Goal: Task Accomplishment & Management: Manage account settings

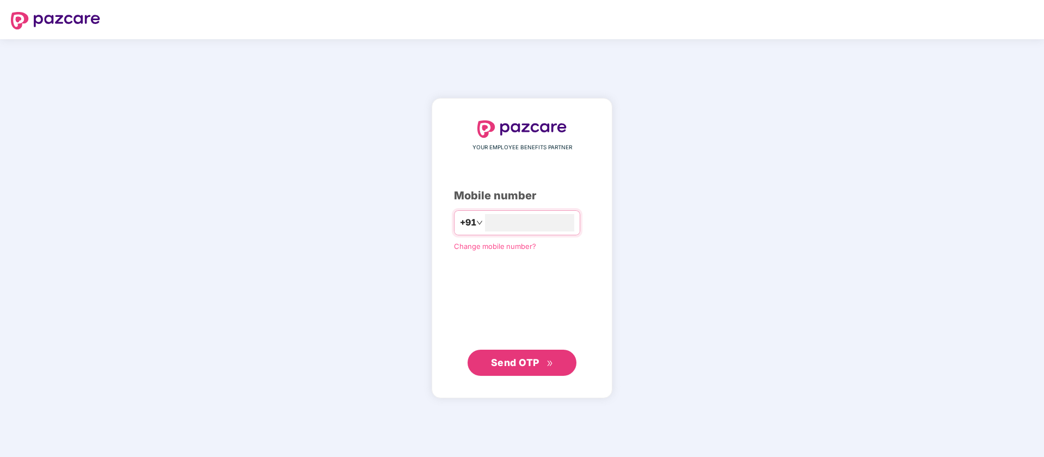
type input "**********"
click at [550, 363] on icon "double-right" at bounding box center [550, 362] width 7 height 7
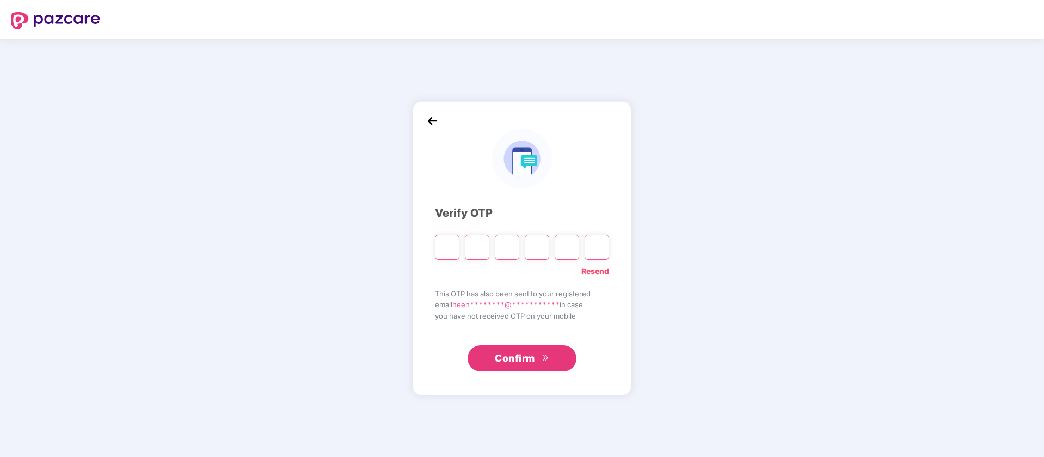
type input "*"
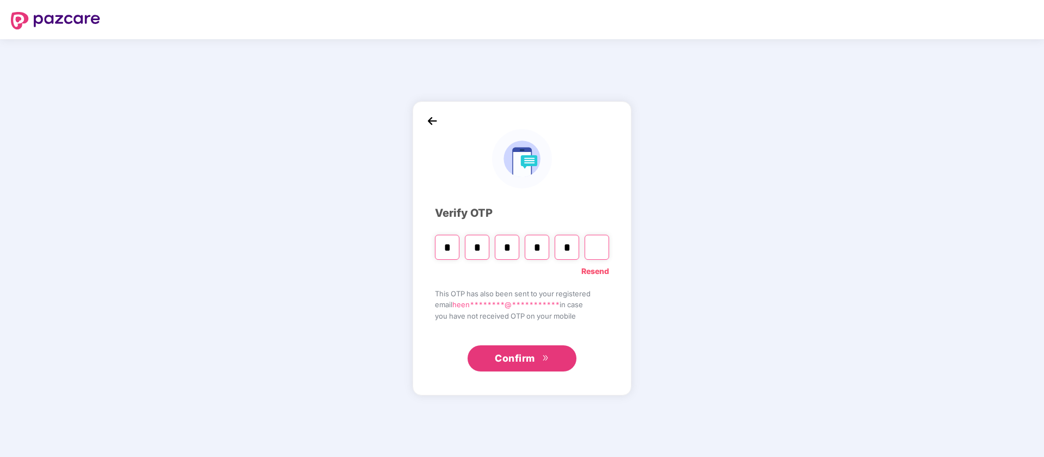
type input "*"
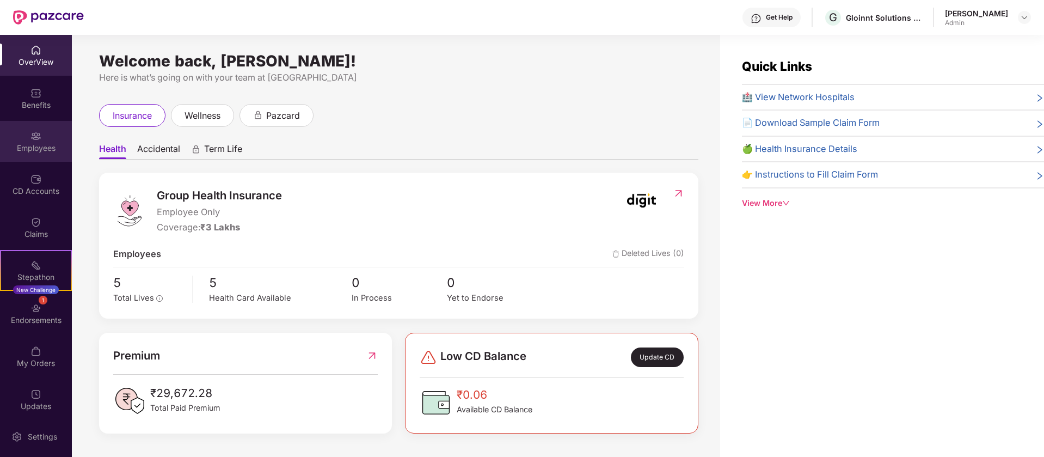
click at [46, 141] on div "Employees" at bounding box center [36, 141] width 72 height 41
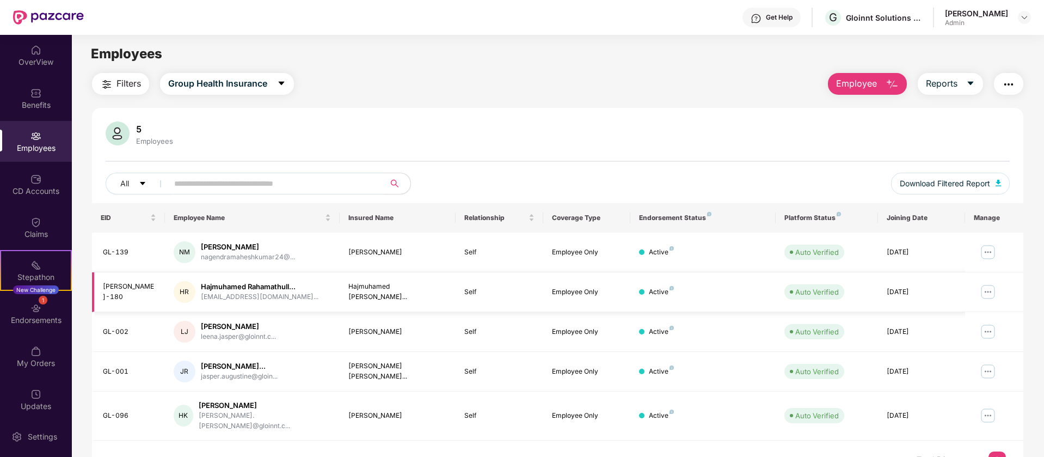
click at [989, 290] on img at bounding box center [988, 291] width 17 height 17
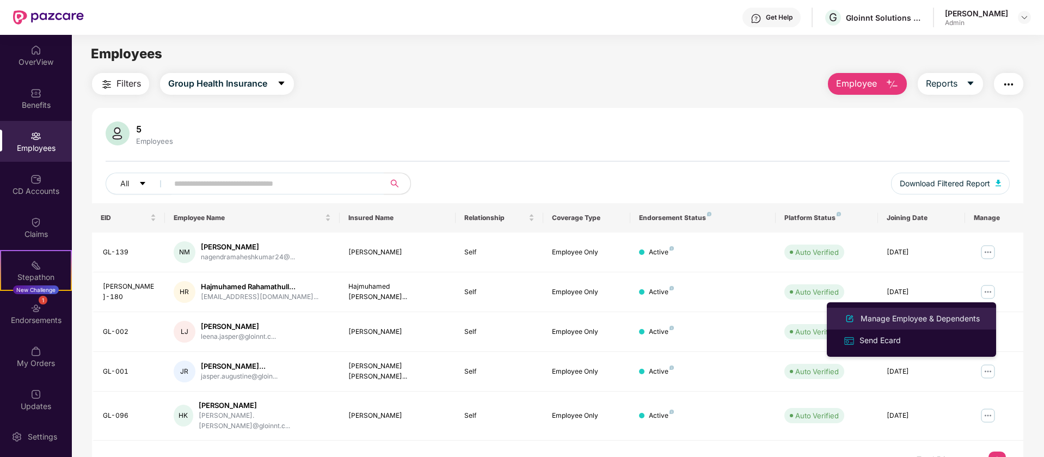
click at [933, 315] on div "Manage Employee & Dependents" at bounding box center [921, 319] width 124 height 12
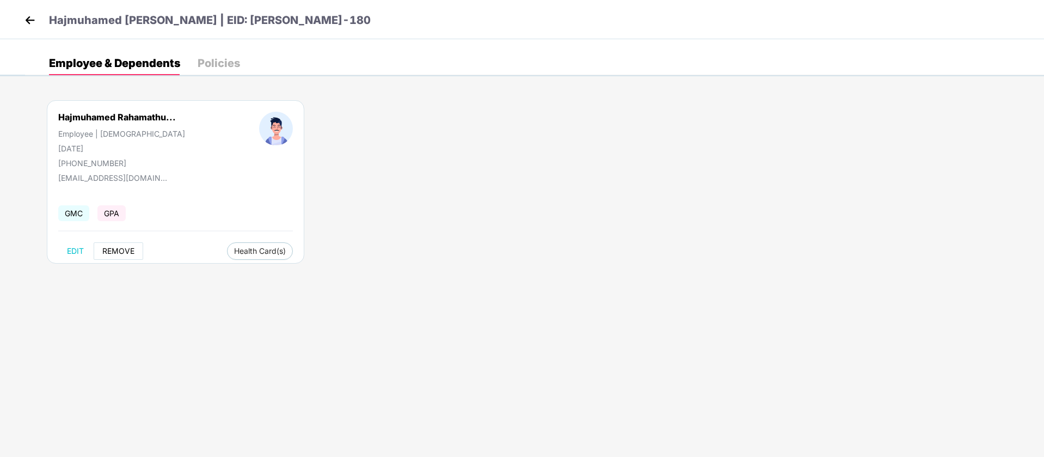
click at [123, 251] on span "REMOVE" at bounding box center [118, 251] width 32 height 9
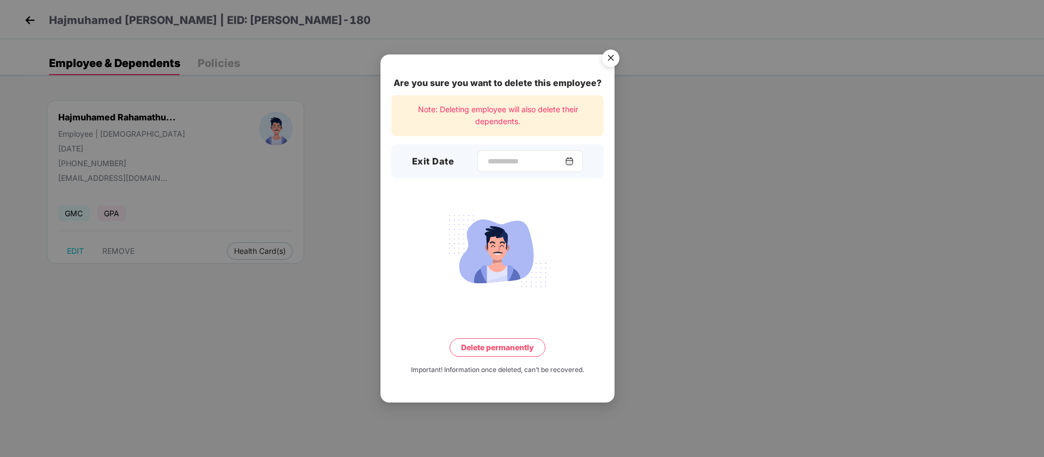
click at [574, 161] on img at bounding box center [569, 161] width 9 height 9
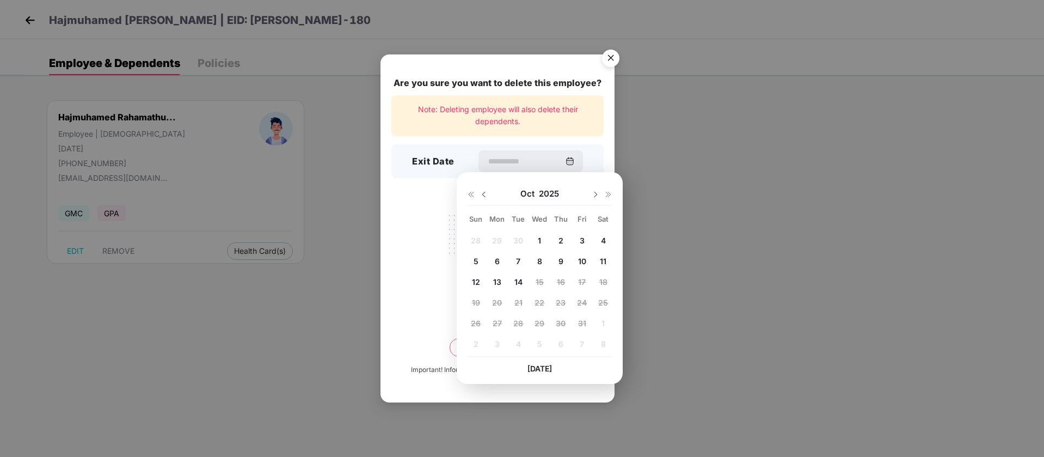
click at [584, 255] on div "10" at bounding box center [582, 261] width 16 height 16
type input "**********"
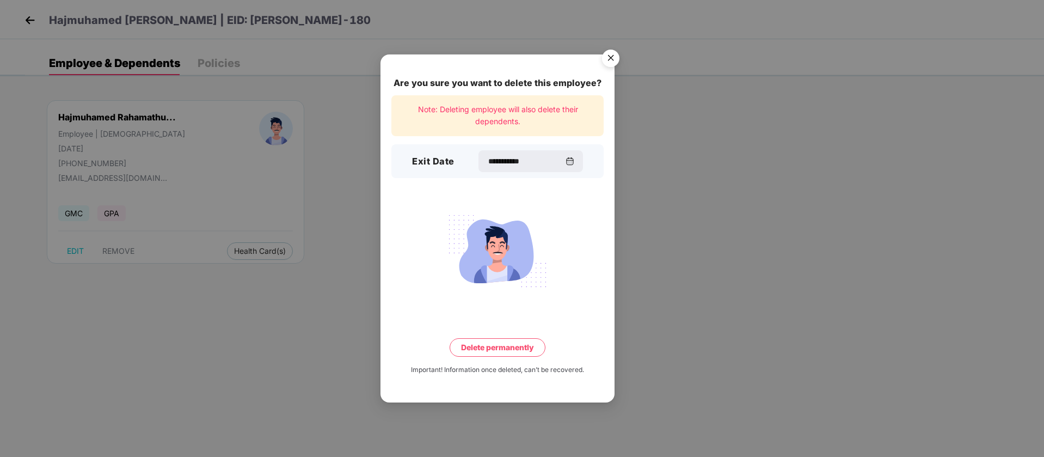
click at [521, 343] on button "Delete permanently" at bounding box center [498, 347] width 96 height 19
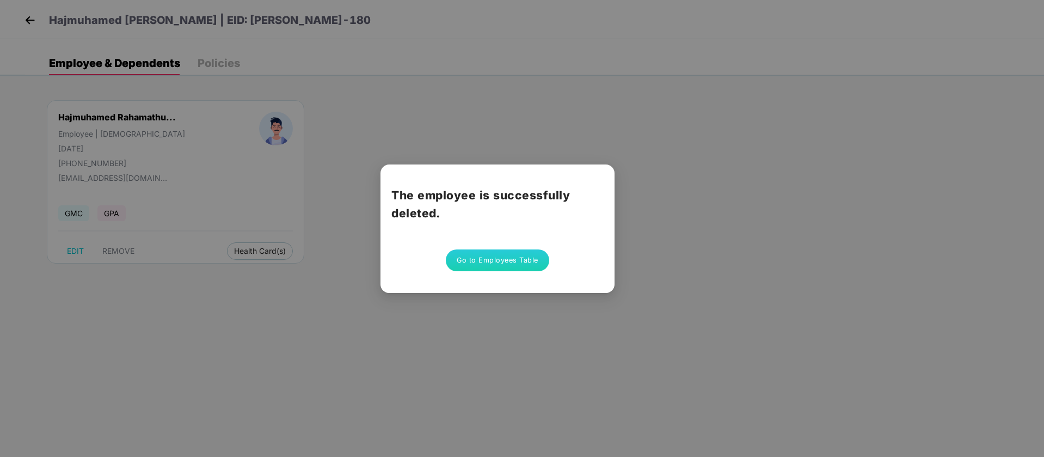
click at [517, 268] on button "Go to Employees Table" at bounding box center [497, 260] width 103 height 22
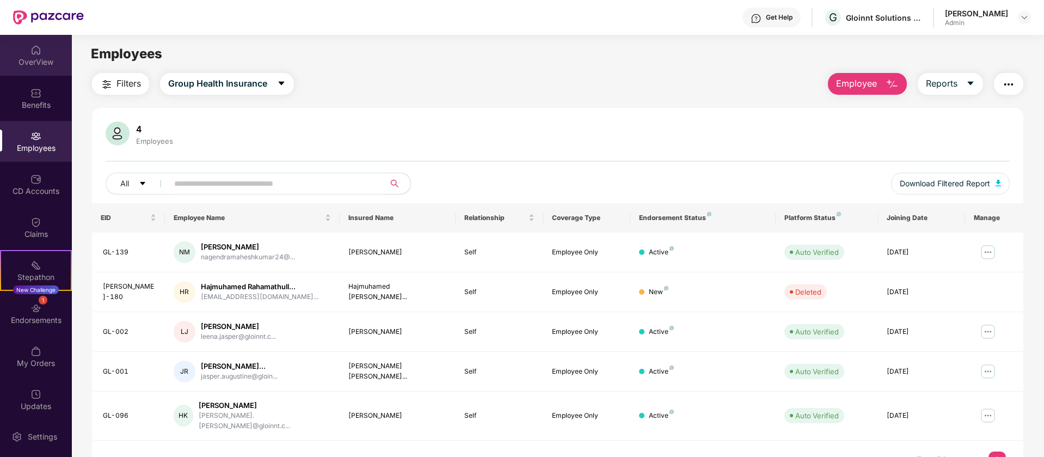
click at [39, 52] on img at bounding box center [35, 50] width 11 height 11
